Goal: Task Accomplishment & Management: Manage account settings

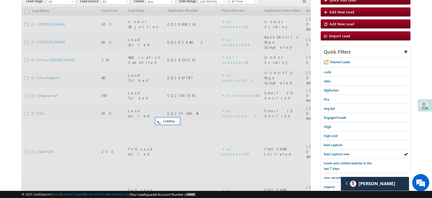
scroll to position [2685, 0]
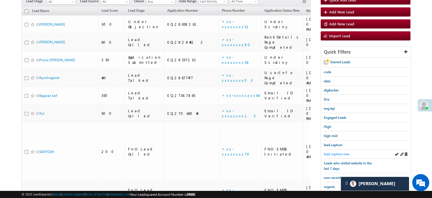
click at [339, 152] on span "lead capture new" at bounding box center [337, 153] width 26 height 4
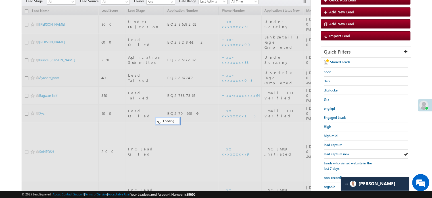
click at [339, 152] on span "lead capture new" at bounding box center [337, 153] width 26 height 4
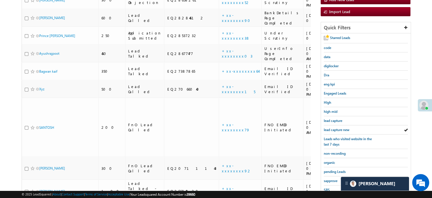
scroll to position [122, 0]
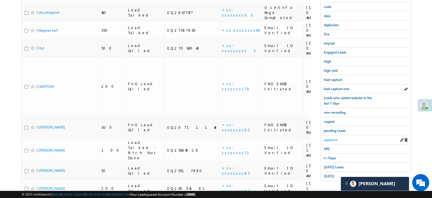
click at [334, 137] on span "sapprove" at bounding box center [331, 139] width 14 height 4
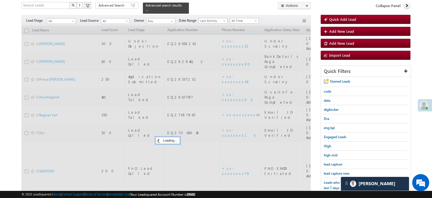
scroll to position [37, 0]
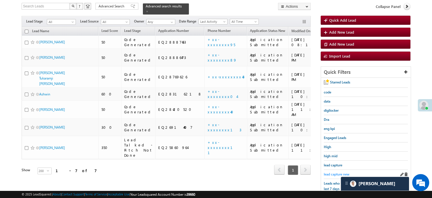
click at [336, 172] on span "lead capture new" at bounding box center [337, 174] width 26 height 4
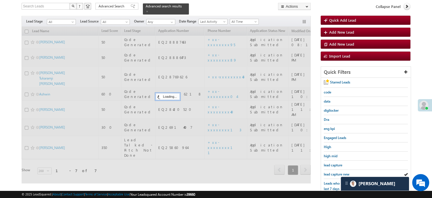
click at [336, 172] on span "lead capture new" at bounding box center [337, 174] width 26 height 4
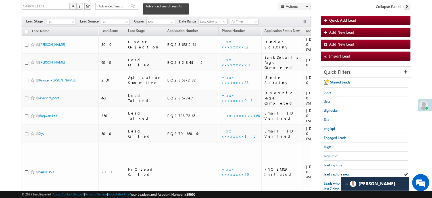
click at [336, 172] on span "lead capture new" at bounding box center [337, 174] width 26 height 4
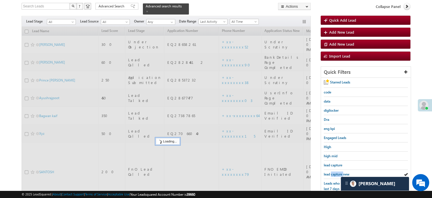
click at [336, 172] on span "lead capture new" at bounding box center [337, 174] width 26 height 4
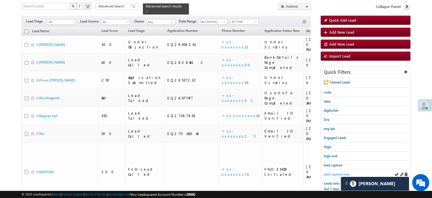
click at [333, 174] on span "lead capture new" at bounding box center [337, 174] width 26 height 4
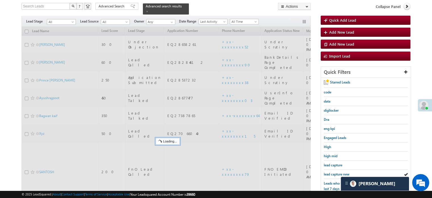
click at [333, 174] on span "lead capture new" at bounding box center [337, 174] width 26 height 4
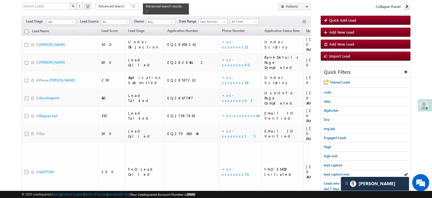
click at [333, 174] on span "lead capture new" at bounding box center [337, 174] width 26 height 4
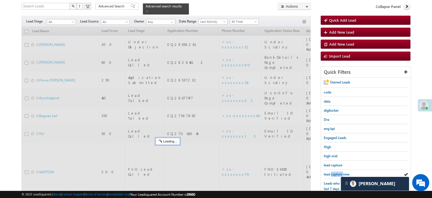
click at [333, 174] on span "lead capture new" at bounding box center [337, 174] width 26 height 4
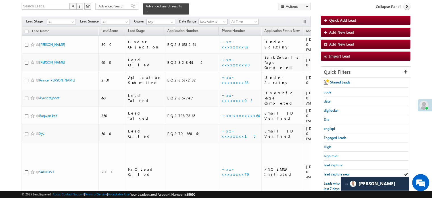
click at [333, 174] on span "lead capture new" at bounding box center [337, 174] width 26 height 4
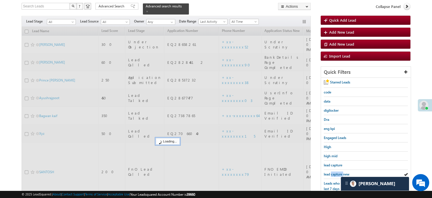
click at [333, 174] on span "lead capture new" at bounding box center [337, 174] width 26 height 4
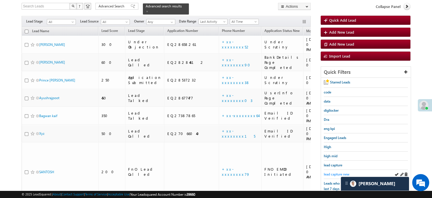
click at [333, 173] on span "lead capture new" at bounding box center [337, 174] width 26 height 4
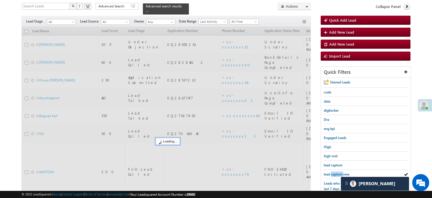
click at [333, 173] on span "lead capture new" at bounding box center [337, 174] width 26 height 4
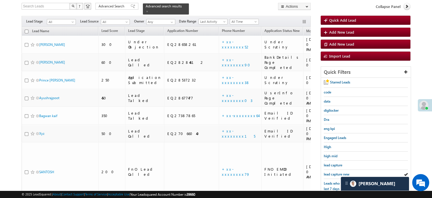
click at [333, 173] on span "lead capture new" at bounding box center [337, 174] width 26 height 4
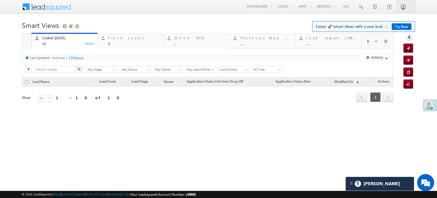
click at [80, 58] on div "Refresh" at bounding box center [77, 58] width 11 height 4
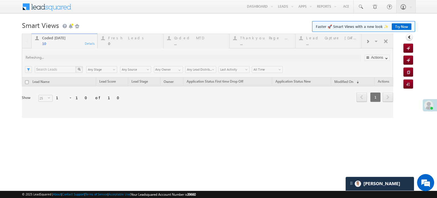
click at [80, 58] on div "Coded Today 10 Details Fresh Leads 0 Details Coded MTD ... Details Thankyou Pag…" at bounding box center [207, 76] width 371 height 84
click at [80, 58] on div at bounding box center [207, 76] width 371 height 84
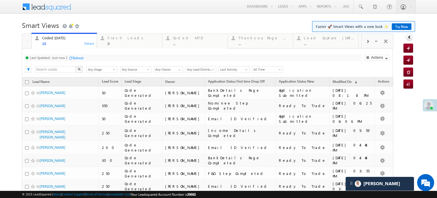
click at [78, 56] on div "Refresh" at bounding box center [77, 58] width 11 height 4
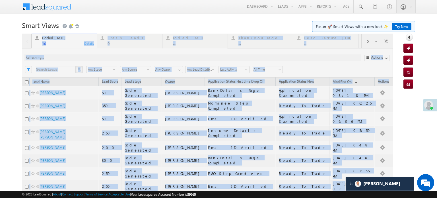
click at [78, 55] on div at bounding box center [207, 142] width 371 height 216
